Goal: Information Seeking & Learning: Learn about a topic

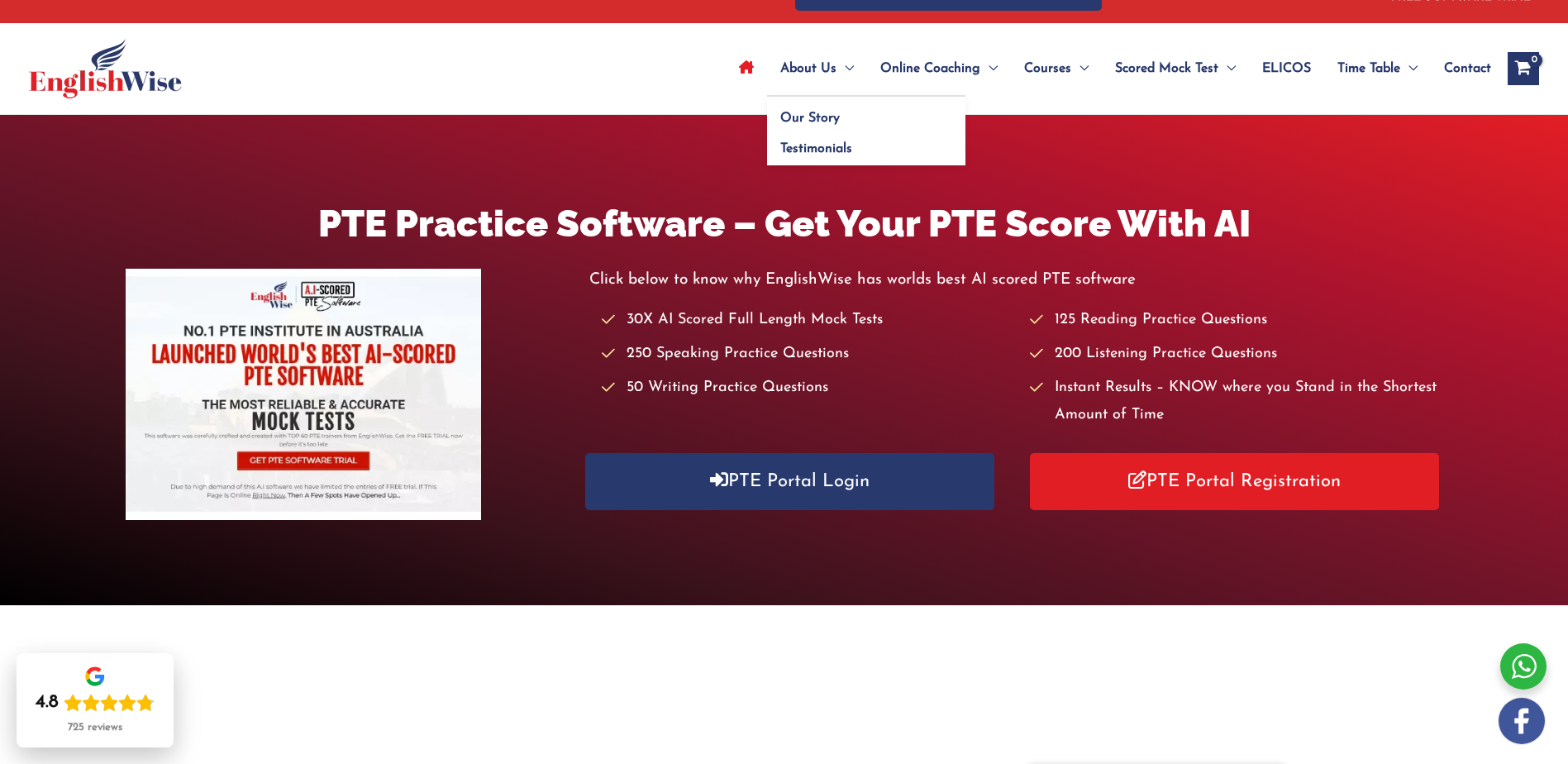
scroll to position [83, 0]
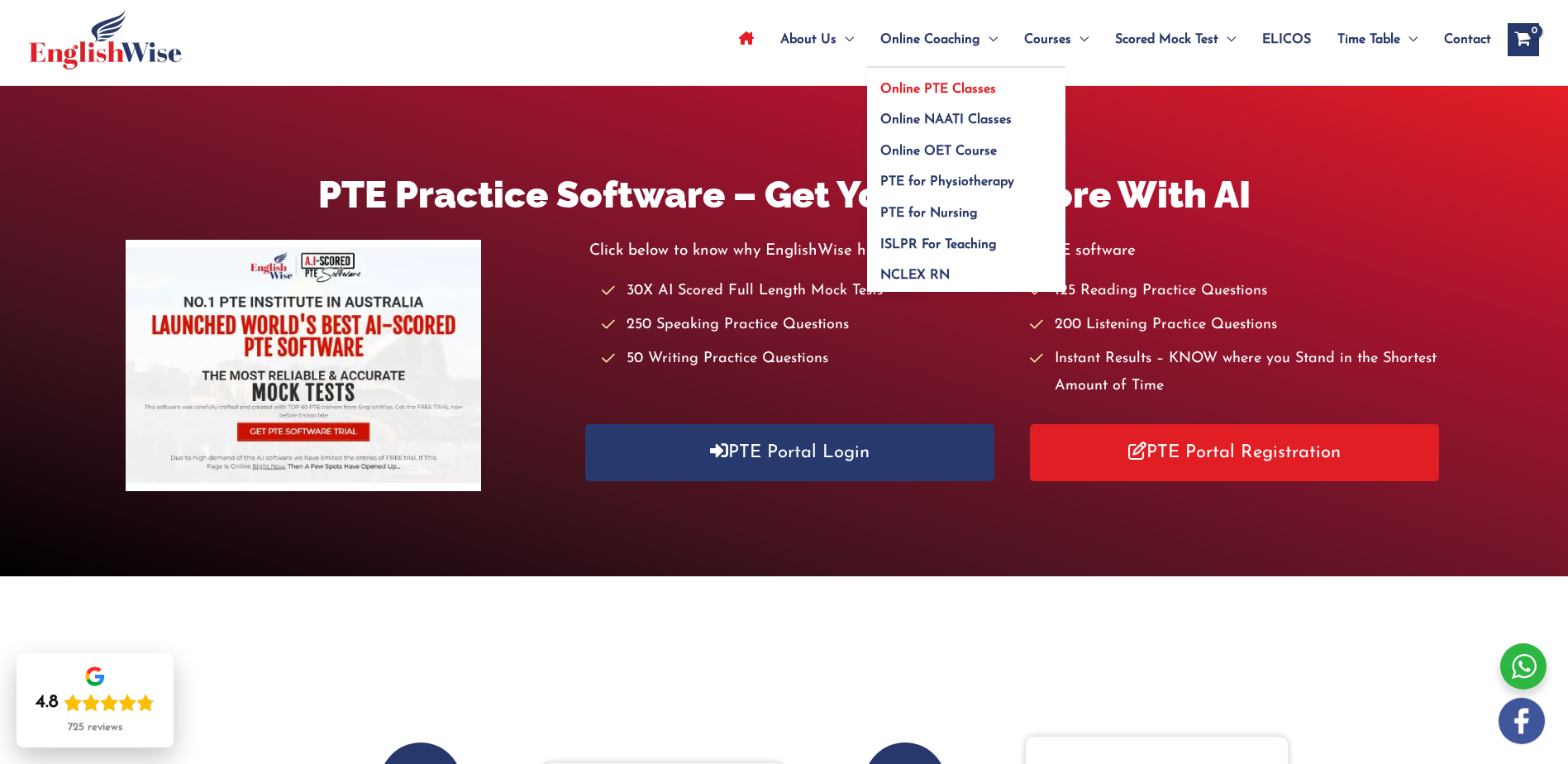
click at [923, 88] on span "Online PTE Classes" at bounding box center [938, 90] width 115 height 14
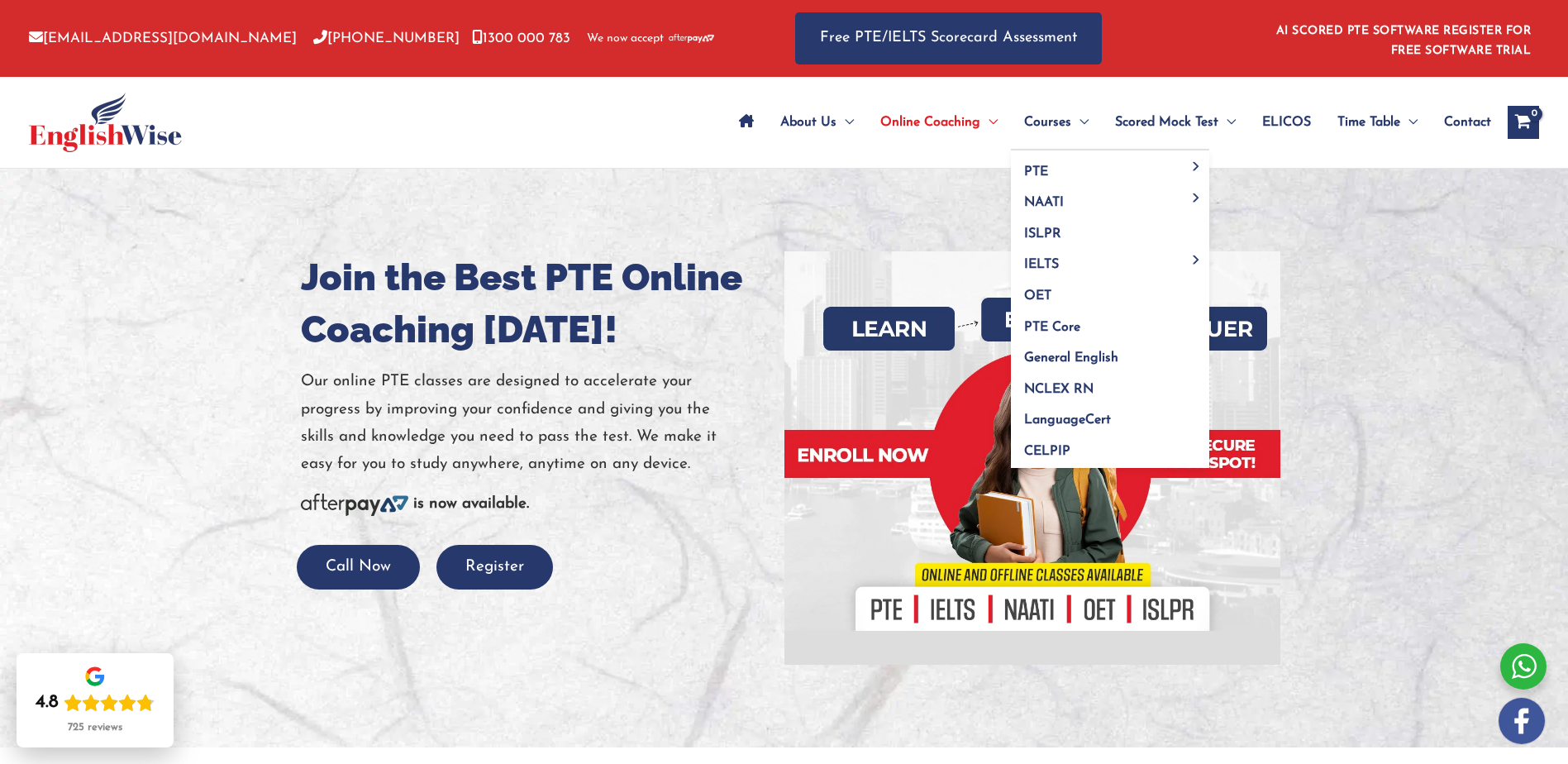
click at [1087, 115] on link "Courses" at bounding box center [1055, 121] width 91 height 58
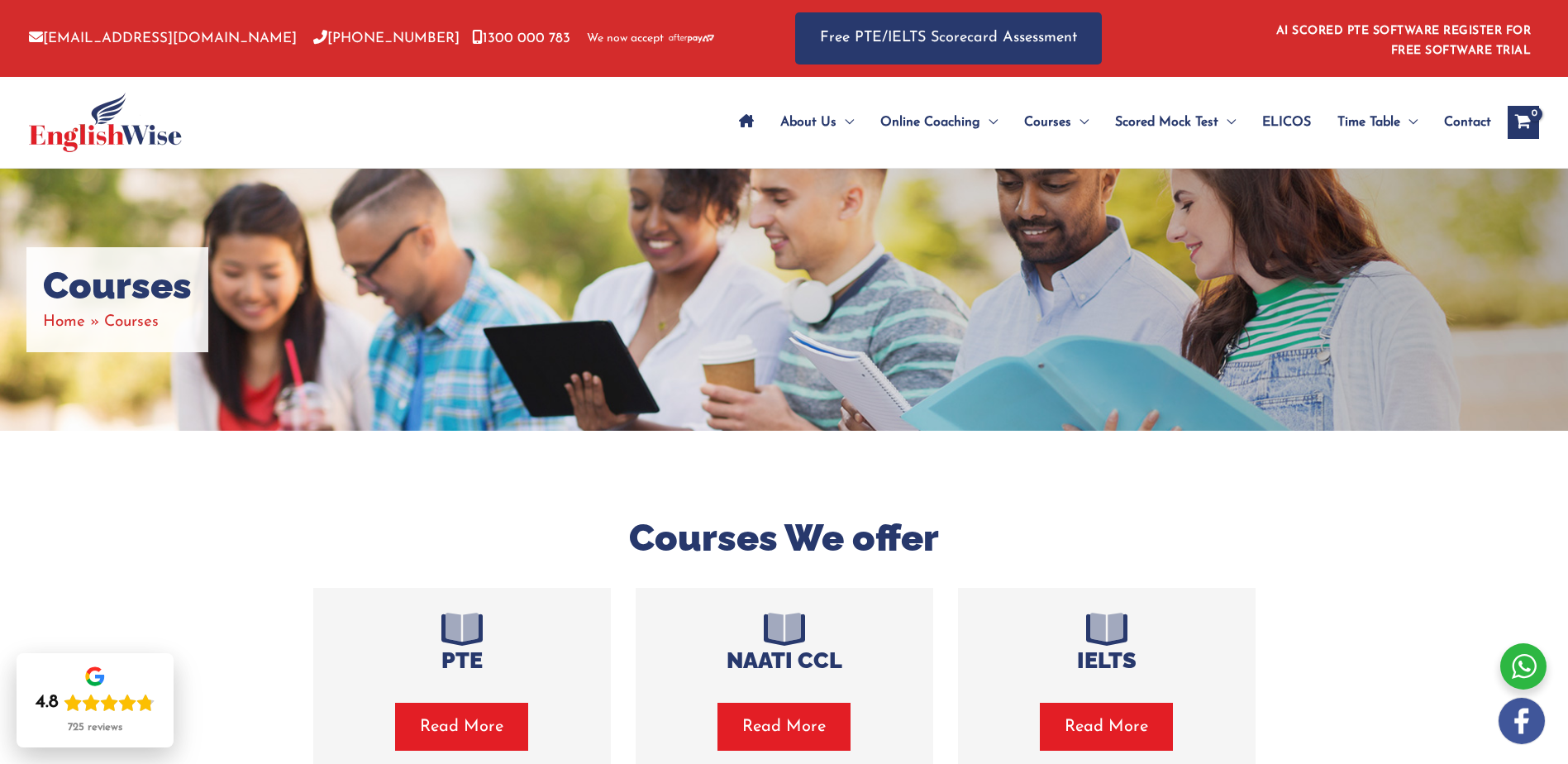
click at [471, 725] on span "Read More" at bounding box center [461, 727] width 83 height 23
